Goal: Transaction & Acquisition: Purchase product/service

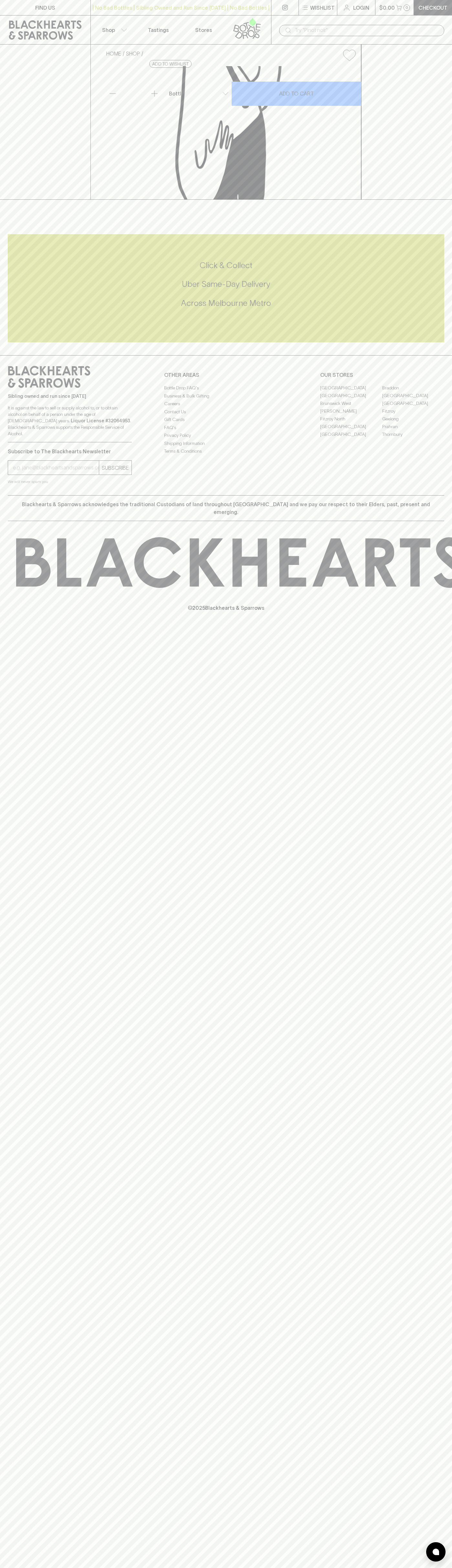
click at [423, 964] on div "FIND US | No Bad Bottles | Sibling Owned and Run Since [DATE] | No Bad Bottles …" at bounding box center [226, 784] width 452 height 1568
click at [365, 1568] on html "FIND US | No Bad Bottles | Sibling Owned and Run Since [DATE] | No Bad Bottles …" at bounding box center [226, 784] width 452 height 1568
click at [6, 200] on div "HOME SHOP Moo Brew [PERSON_NAME] 375ml $5.00 Add to wishlist 10% discount when …" at bounding box center [226, 122] width 452 height 155
